Goal: Information Seeking & Learning: Learn about a topic

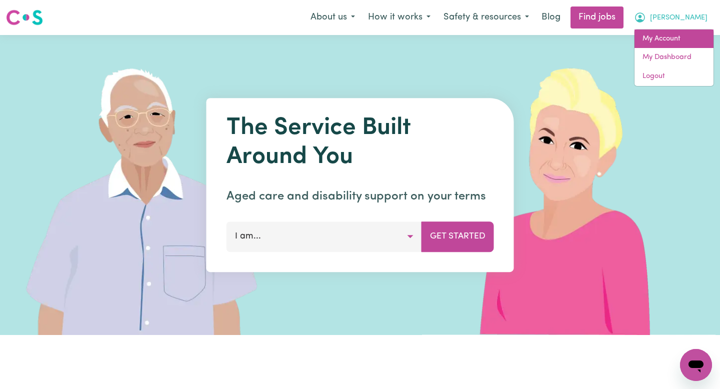
click at [666, 45] on link "My Account" at bounding box center [674, 39] width 79 height 19
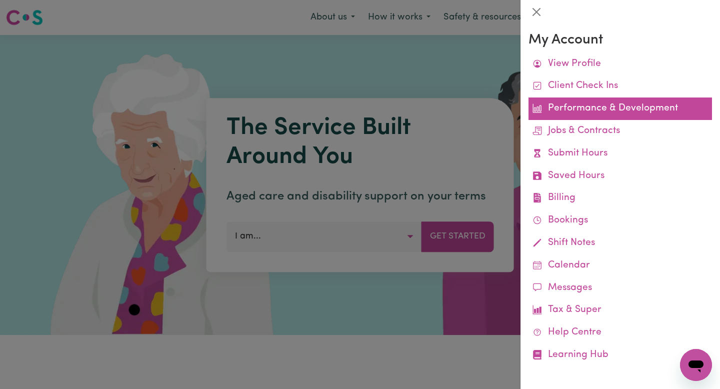
click at [558, 104] on link "Performance & Development" at bounding box center [621, 109] width 184 height 23
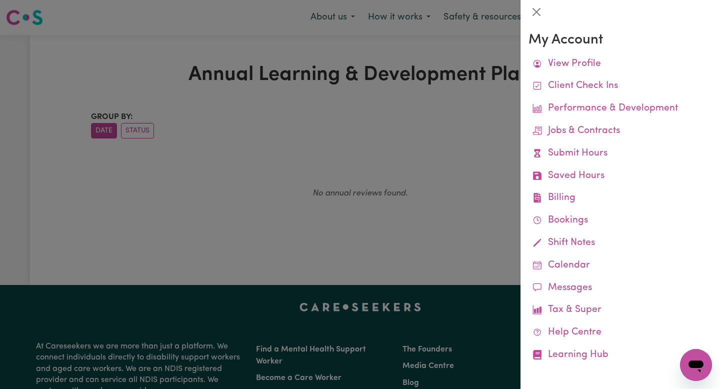
click at [219, 191] on div at bounding box center [360, 194] width 720 height 389
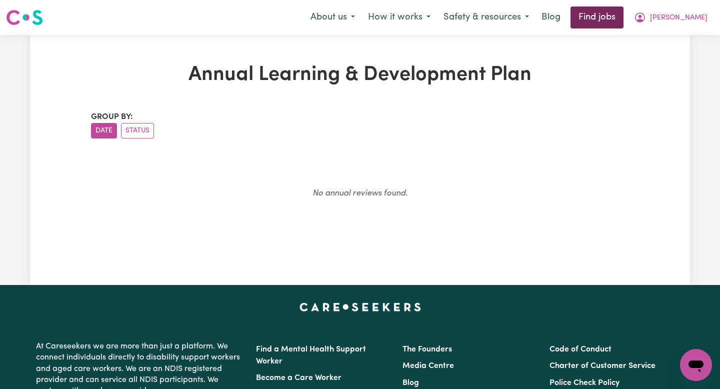
click at [623, 24] on link "Find jobs" at bounding box center [597, 18] width 53 height 22
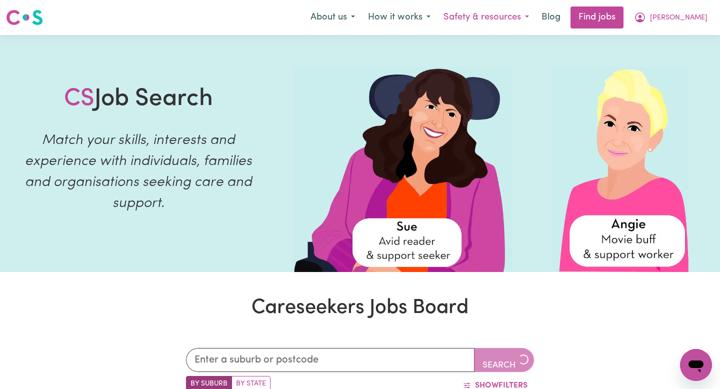
click at [523, 15] on button "Safety & resources" at bounding box center [486, 17] width 99 height 21
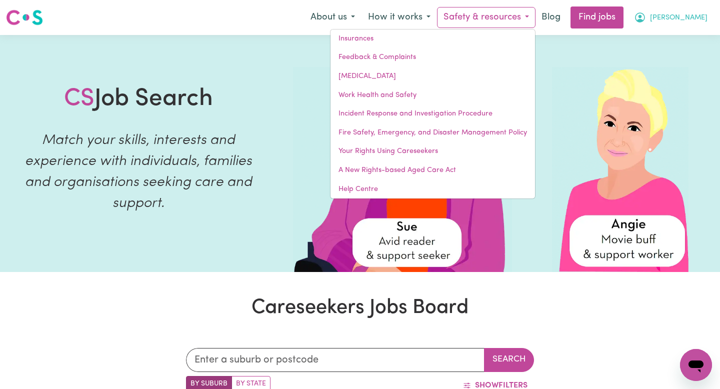
click at [669, 12] on button "[PERSON_NAME]" at bounding box center [671, 17] width 87 height 21
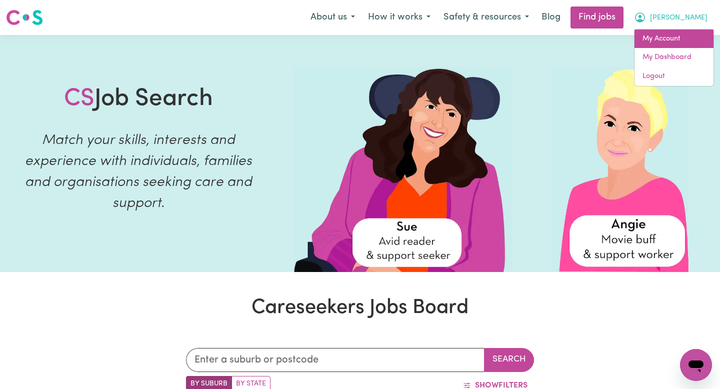
click at [665, 35] on link "My Account" at bounding box center [674, 39] width 79 height 19
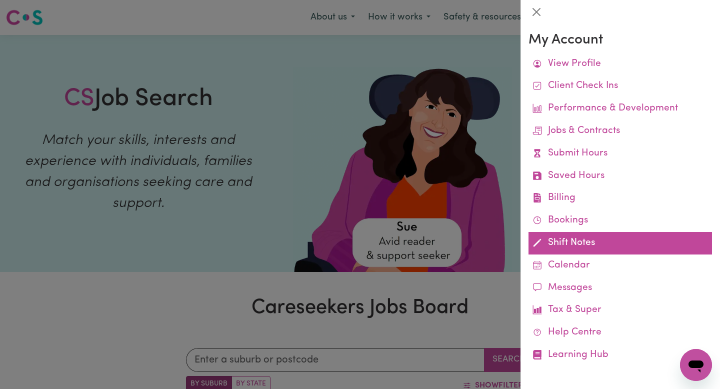
scroll to position [2, 0]
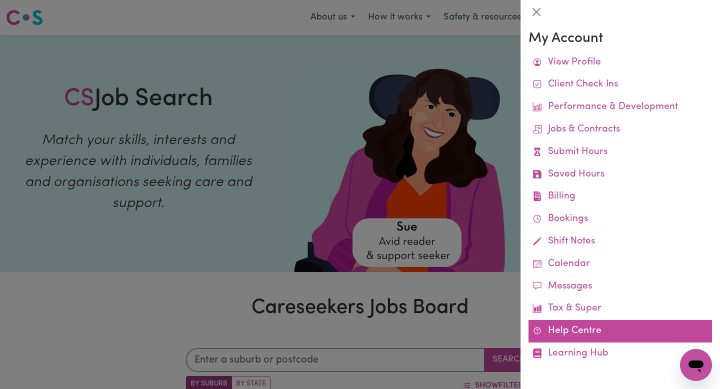
click at [582, 341] on link "Help Centre" at bounding box center [621, 331] width 184 height 23
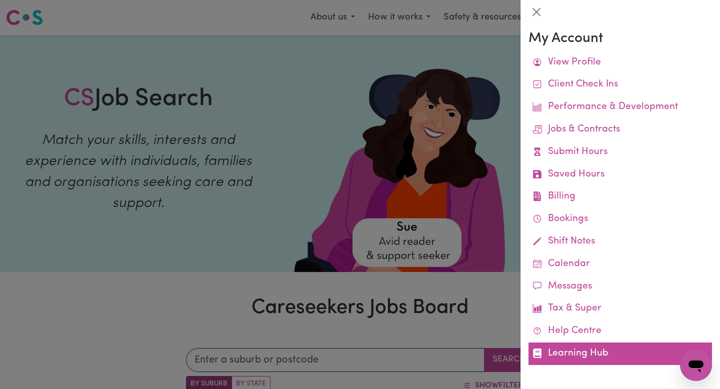
click at [571, 351] on link "Learning Hub" at bounding box center [621, 354] width 184 height 23
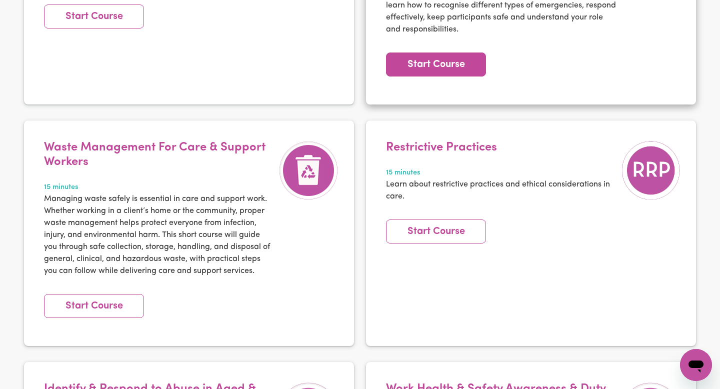
scroll to position [1590, 0]
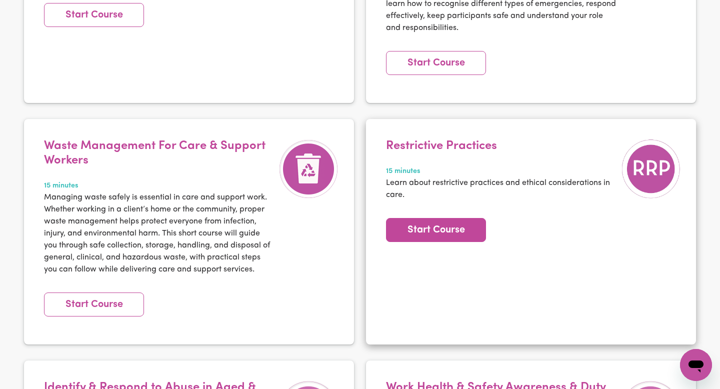
click at [417, 218] on link "Start Course" at bounding box center [436, 230] width 100 height 24
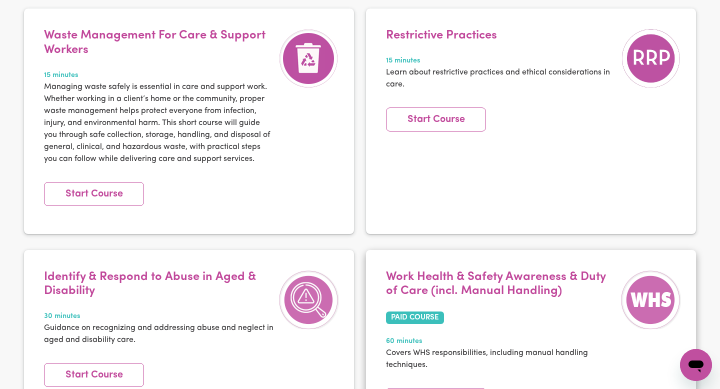
scroll to position [1706, 0]
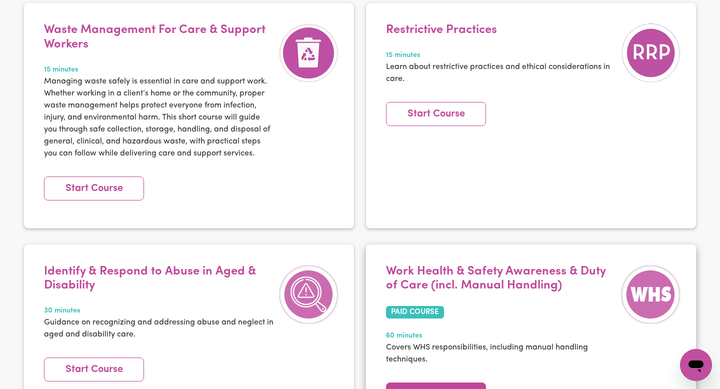
click at [430, 383] on link "Start Course" at bounding box center [436, 395] width 100 height 24
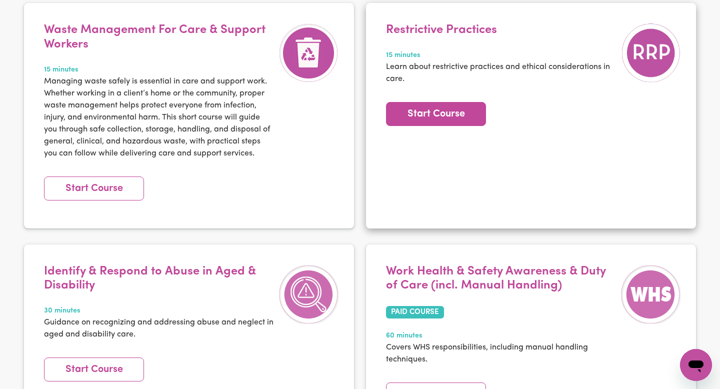
click at [412, 102] on link "Start Course" at bounding box center [436, 114] width 100 height 24
